Goal: Task Accomplishment & Management: Use online tool/utility

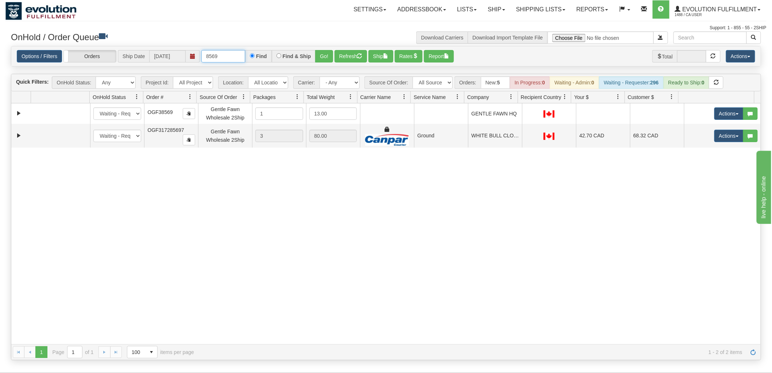
click at [228, 58] on input "8569" at bounding box center [223, 56] width 44 height 12
type input "88994"
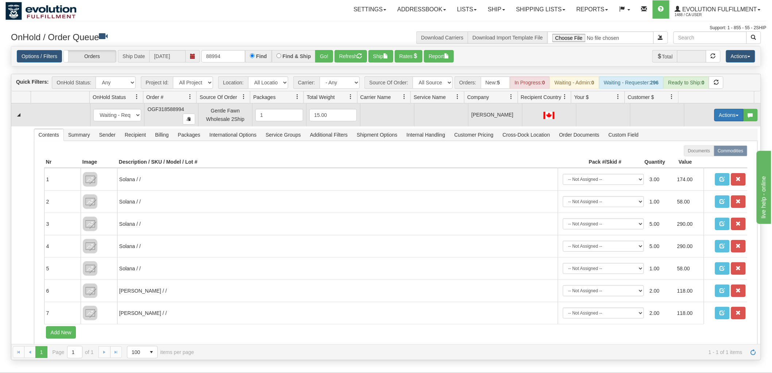
click at [724, 118] on button "Actions" at bounding box center [728, 115] width 29 height 12
click at [708, 145] on span "Rate All Services" at bounding box center [714, 148] width 44 height 6
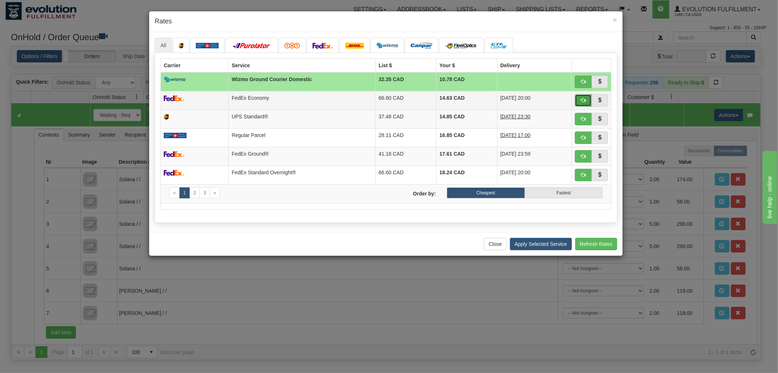
click at [582, 97] on span "button" at bounding box center [583, 99] width 5 height 5
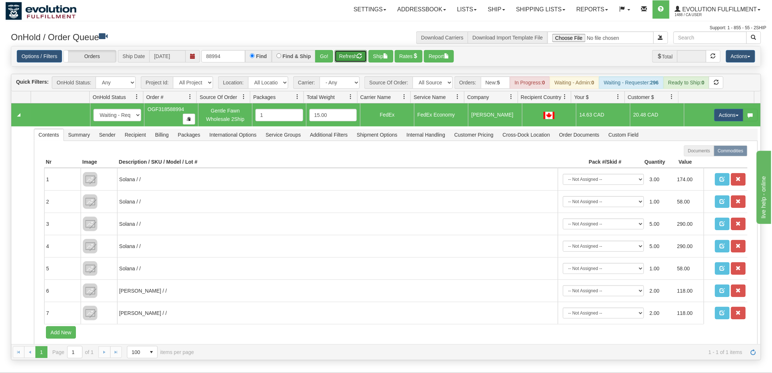
click at [345, 57] on button "Refresh" at bounding box center [351, 56] width 32 height 12
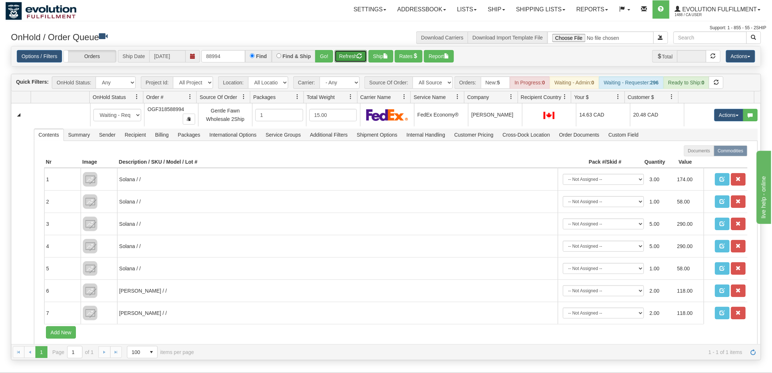
click at [345, 57] on button "Refresh" at bounding box center [351, 56] width 32 height 12
click at [717, 7] on span "Evolution Fulfillment" at bounding box center [719, 9] width 76 height 6
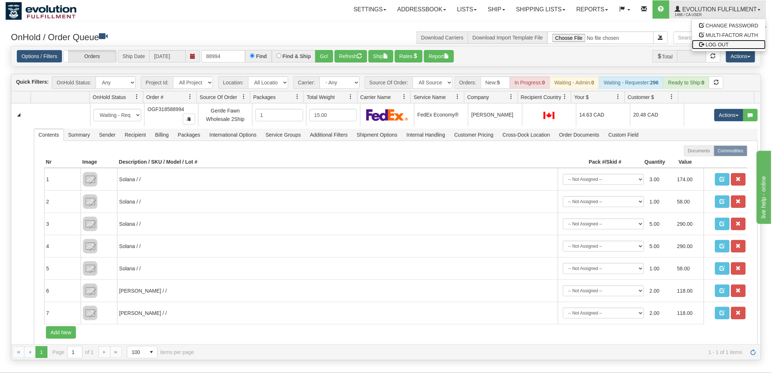
click at [719, 41] on link "LOG OUT" at bounding box center [729, 44] width 74 height 9
